Goal: Find specific page/section: Find specific page/section

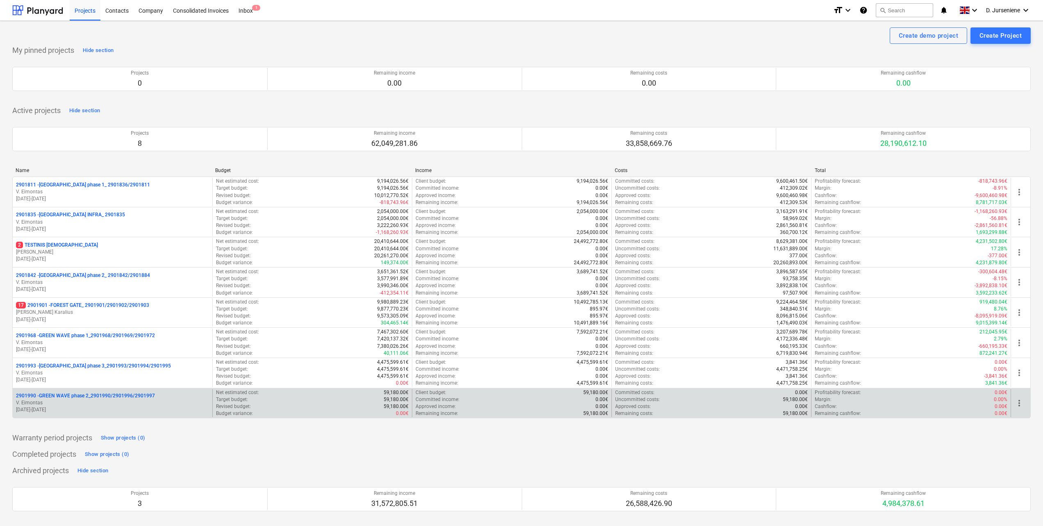
click at [73, 396] on p "2901990 - GREEN WAVE phase 2_2901990/2901996/2901997" at bounding box center [85, 396] width 139 height 7
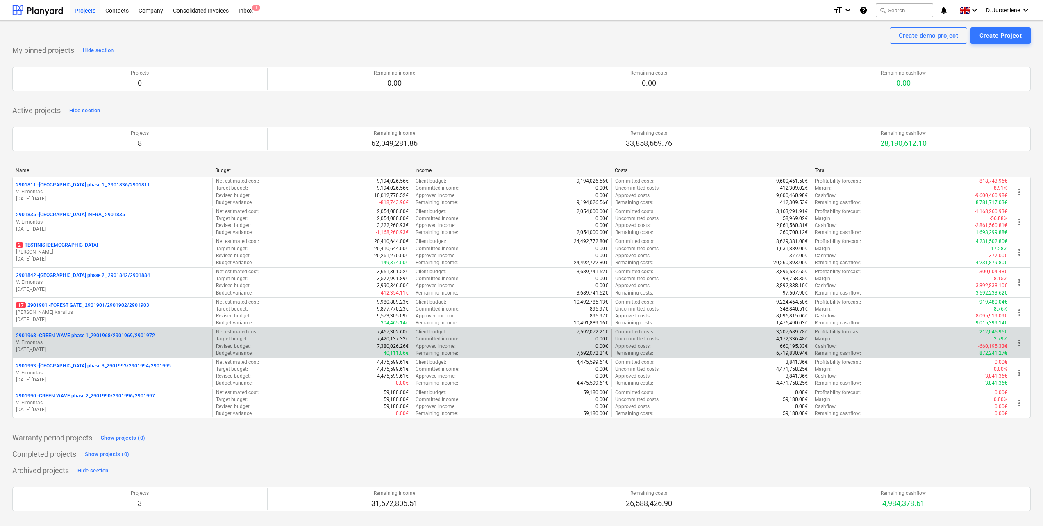
click at [73, 346] on p "V. Eimontas" at bounding box center [112, 342] width 193 height 7
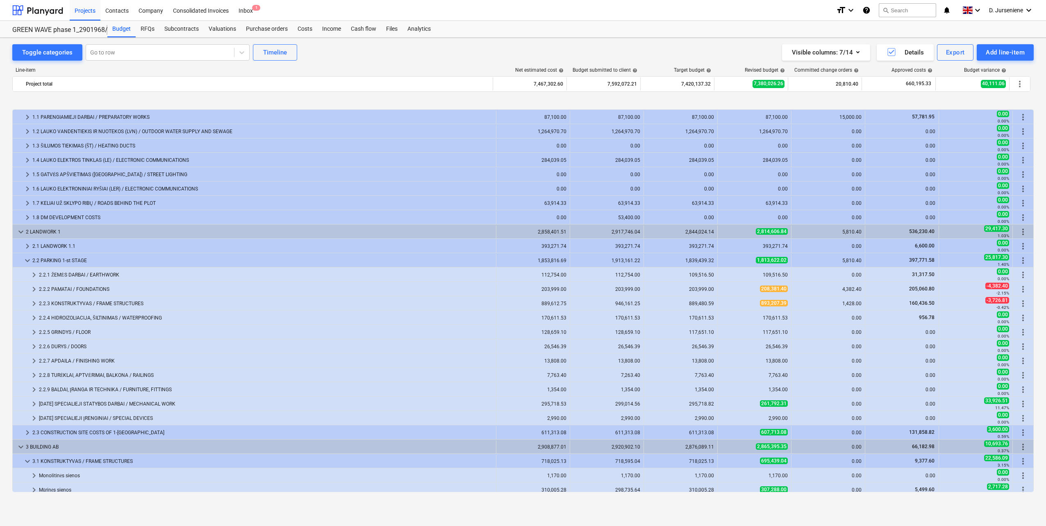
scroll to position [41, 0]
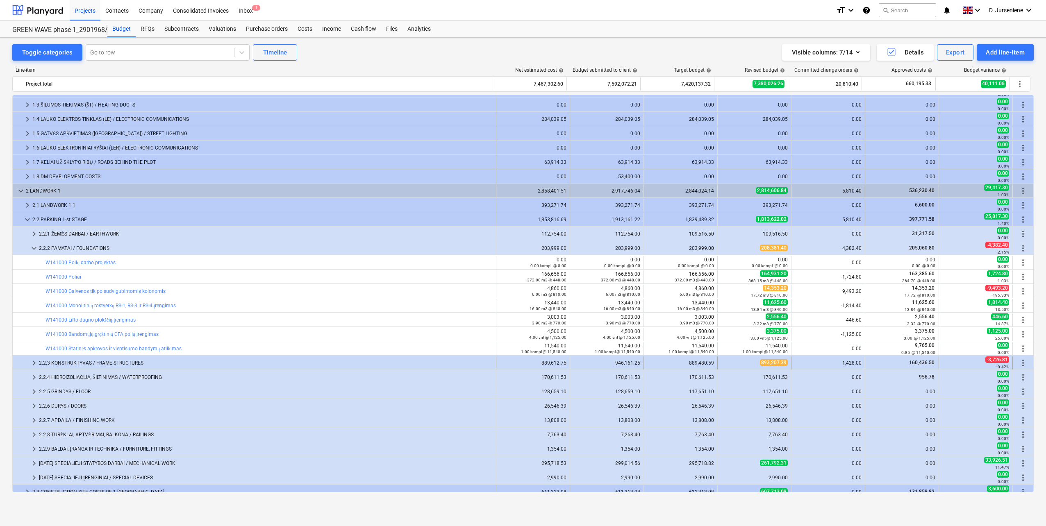
click at [26, 362] on div at bounding box center [22, 363] width 13 height 13
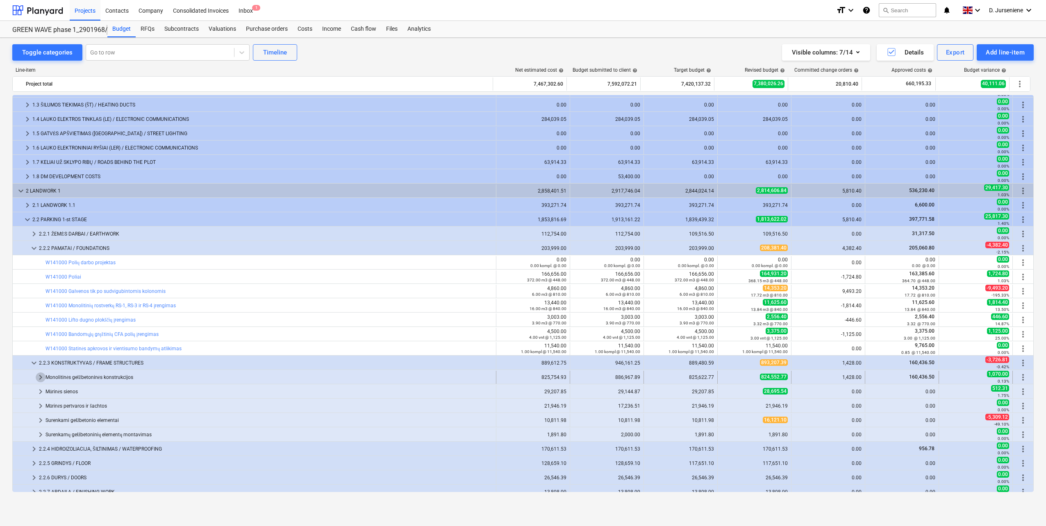
click at [43, 376] on span "keyboard_arrow_right" at bounding box center [41, 378] width 10 height 10
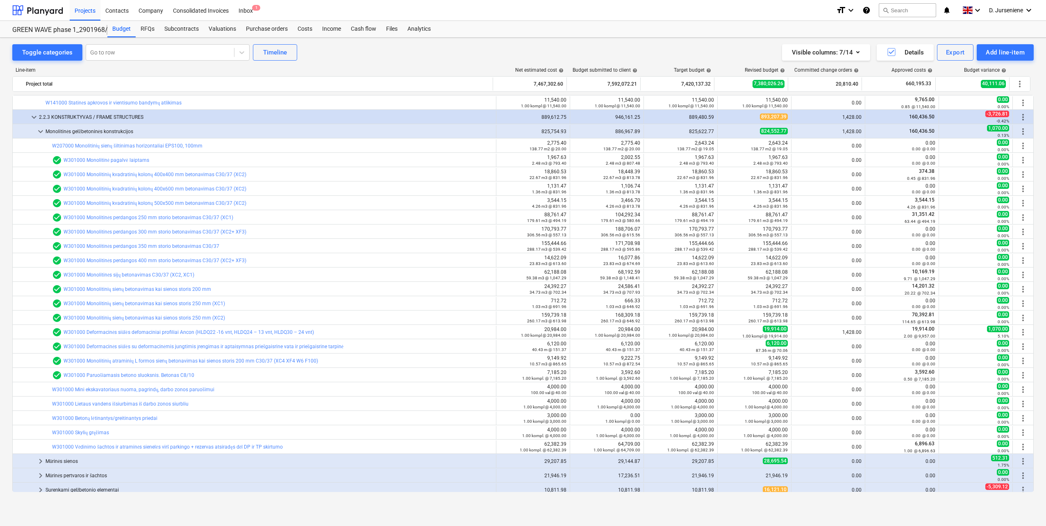
scroll to position [328, 0]
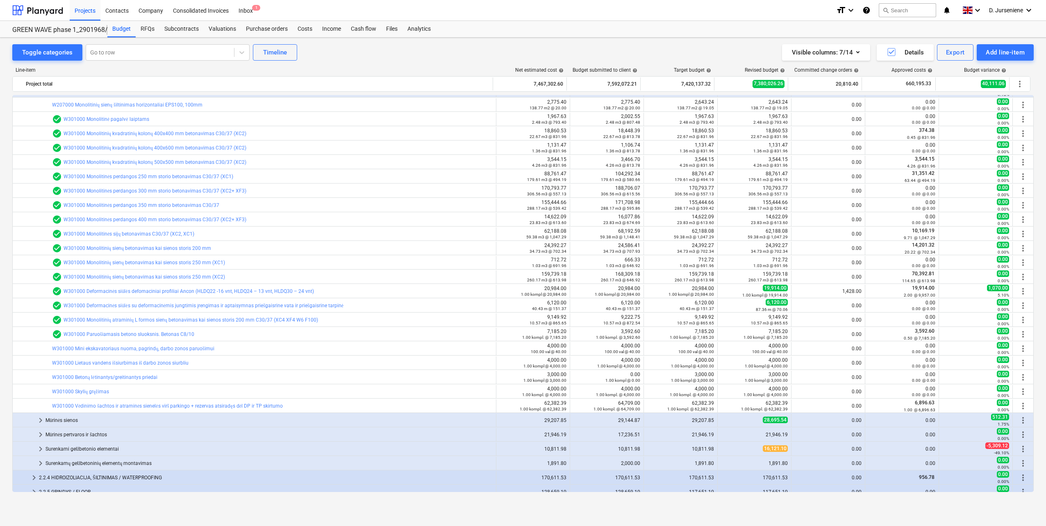
click at [50, 426] on div "Mūrinės sienos" at bounding box center [269, 420] width 447 height 13
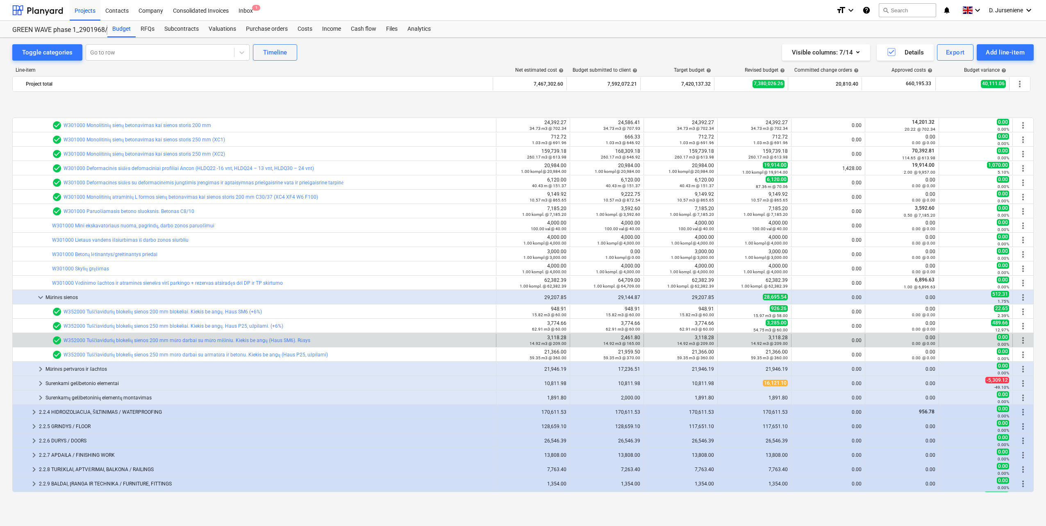
scroll to position [492, 0]
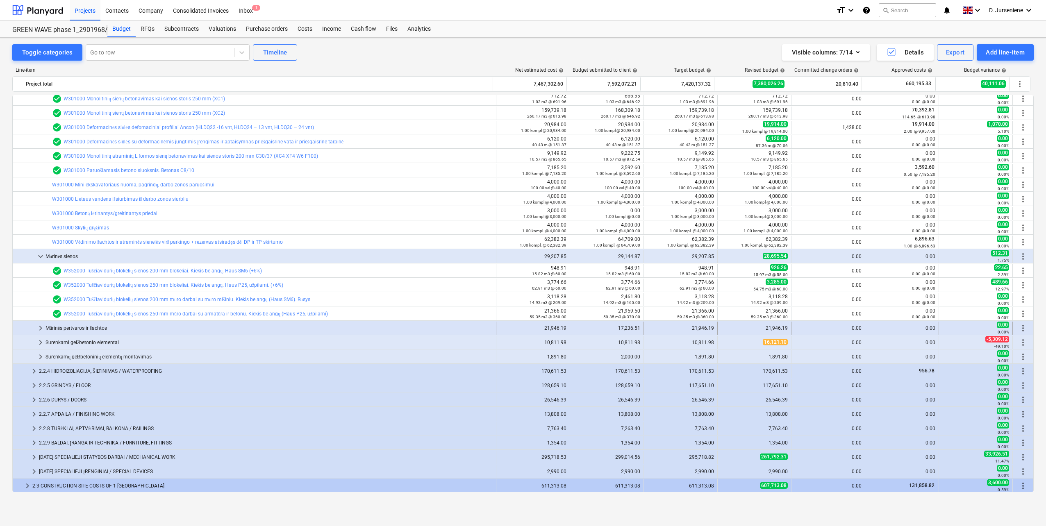
click at [51, 329] on div "Mūrinės pertvaros ir šachtos" at bounding box center [269, 328] width 447 height 13
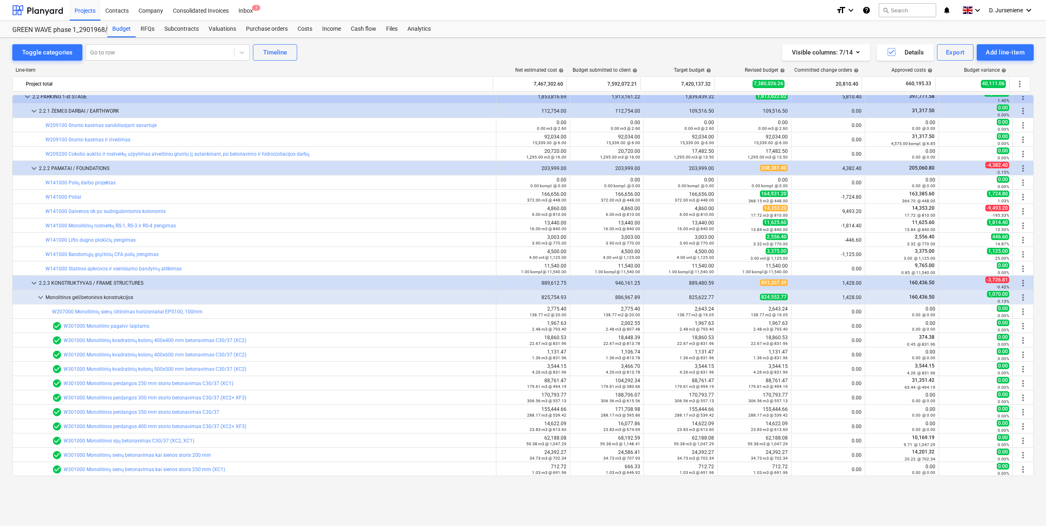
scroll to position [123, 0]
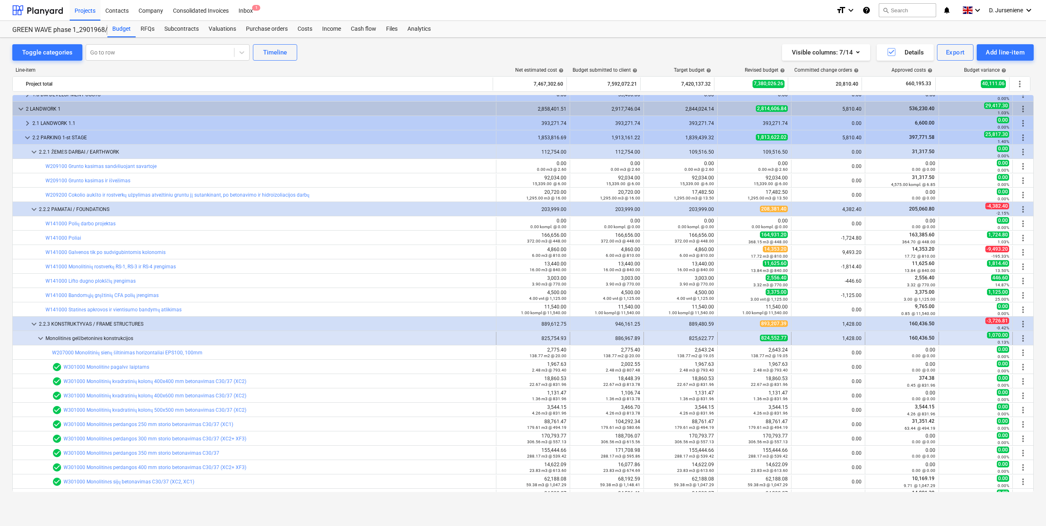
click at [41, 339] on span "keyboard_arrow_down" at bounding box center [41, 339] width 10 height 10
